Goal: Navigation & Orientation: Find specific page/section

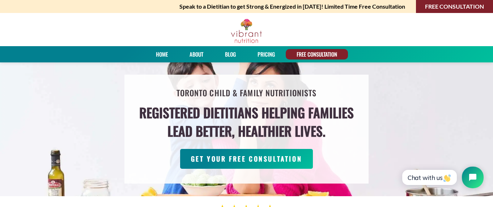
click at [270, 55] on link "PRICING" at bounding box center [266, 54] width 22 height 10
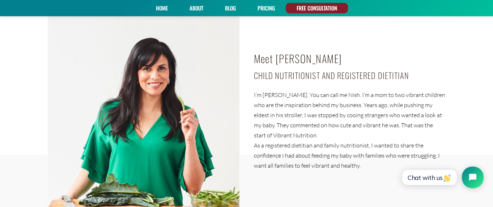
scroll to position [124, 0]
